Goal: Transaction & Acquisition: Purchase product/service

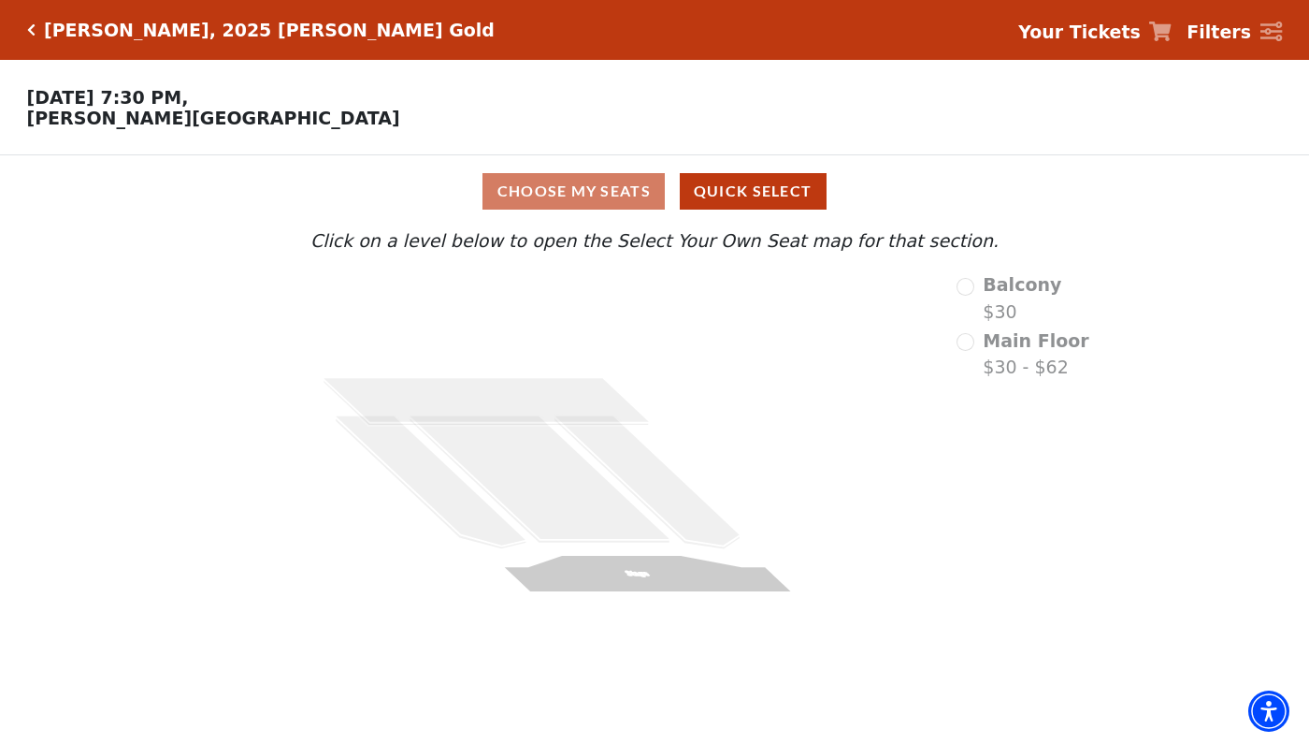
click at [38, 26] on div "[PERSON_NAME], 2025 [PERSON_NAME] Gold" at bounding box center [265, 31] width 459 height 22
click at [32, 28] on icon "Click here to go back to filters" at bounding box center [31, 29] width 8 height 13
click at [22, 24] on div "Aristo Sham, 2025 Cliburn Gold Your Tickets Filters" at bounding box center [654, 30] width 1309 height 60
click at [213, 31] on h5 "Aristo Sham, 2025 Cliburn Gold" at bounding box center [269, 31] width 451 height 22
